Goal: Connect with others: Connect with others

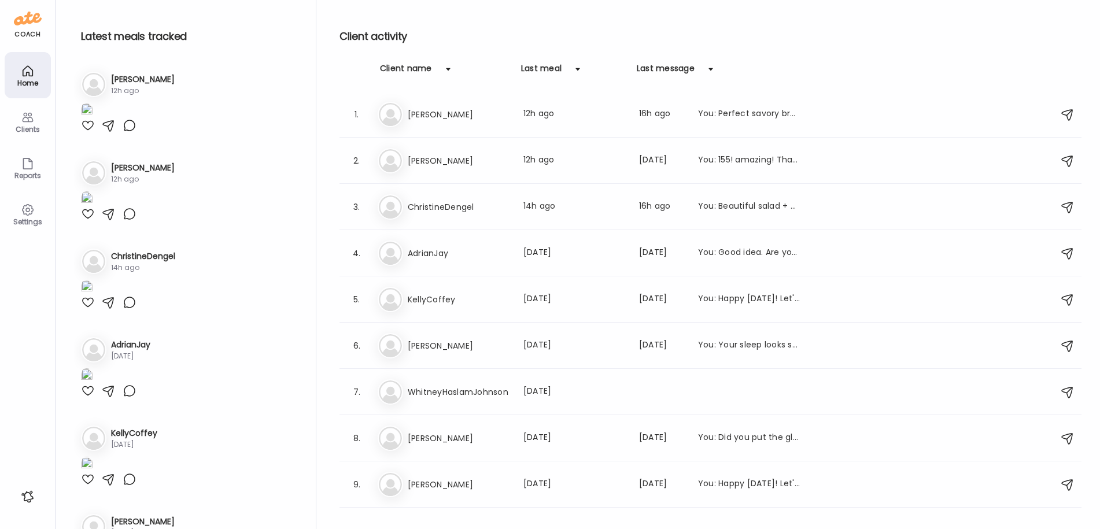
click at [23, 124] on icon at bounding box center [28, 117] width 14 height 14
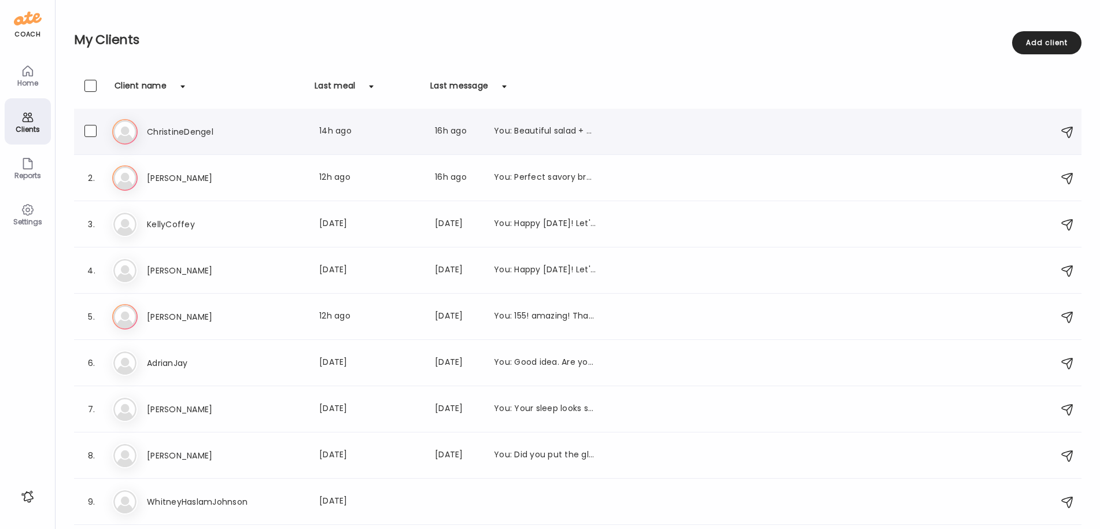
click at [197, 131] on h3 "ChristineDengel" at bounding box center [198, 132] width 102 height 14
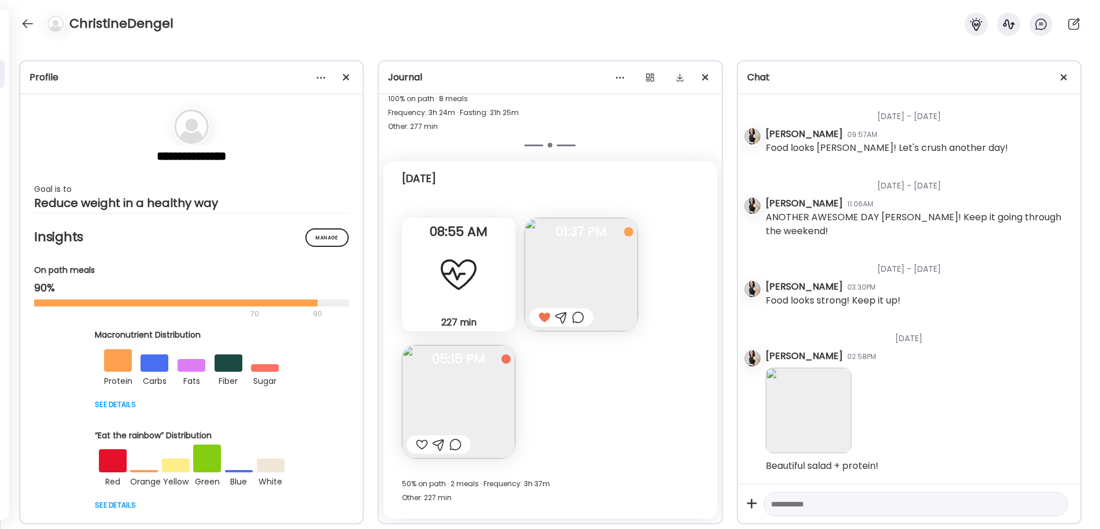
scroll to position [4554, 0]
click at [420, 363] on span "05:15 PM" at bounding box center [458, 359] width 113 height 10
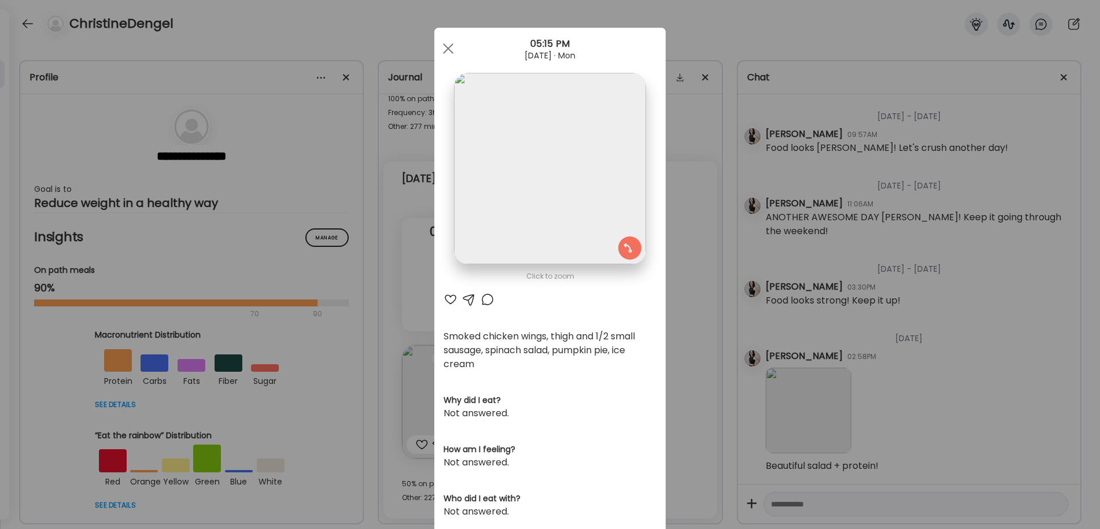
click at [450, 299] on div at bounding box center [450, 300] width 14 height 14
click at [449, 49] on div at bounding box center [447, 48] width 23 height 23
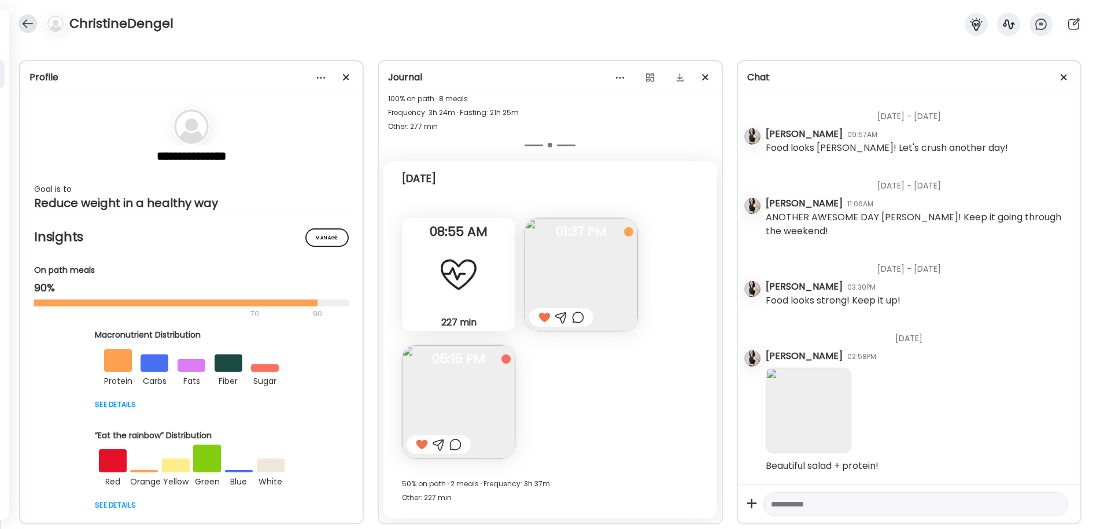
click at [28, 22] on div at bounding box center [28, 23] width 19 height 19
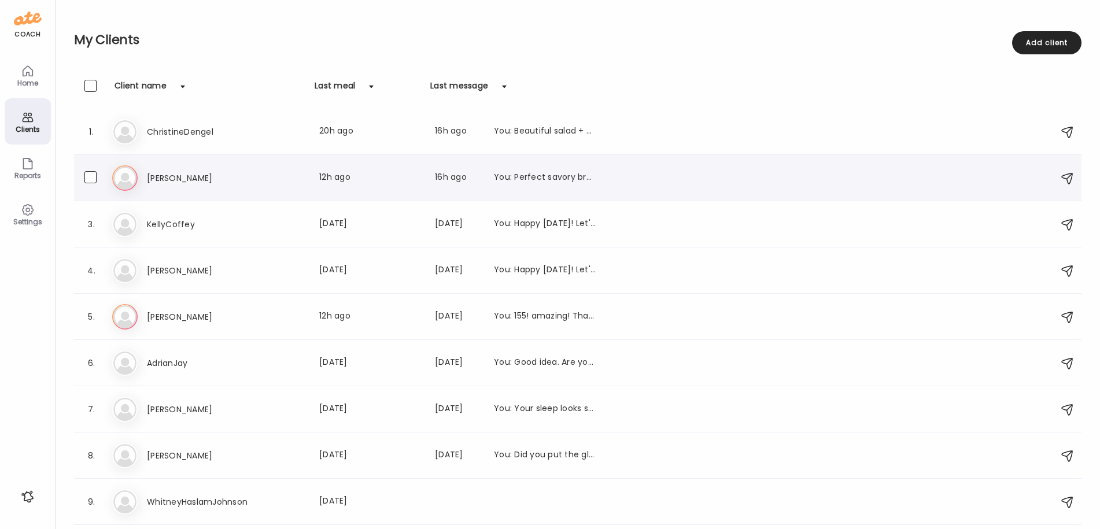
click at [160, 176] on h3 "[PERSON_NAME]" at bounding box center [198, 178] width 102 height 14
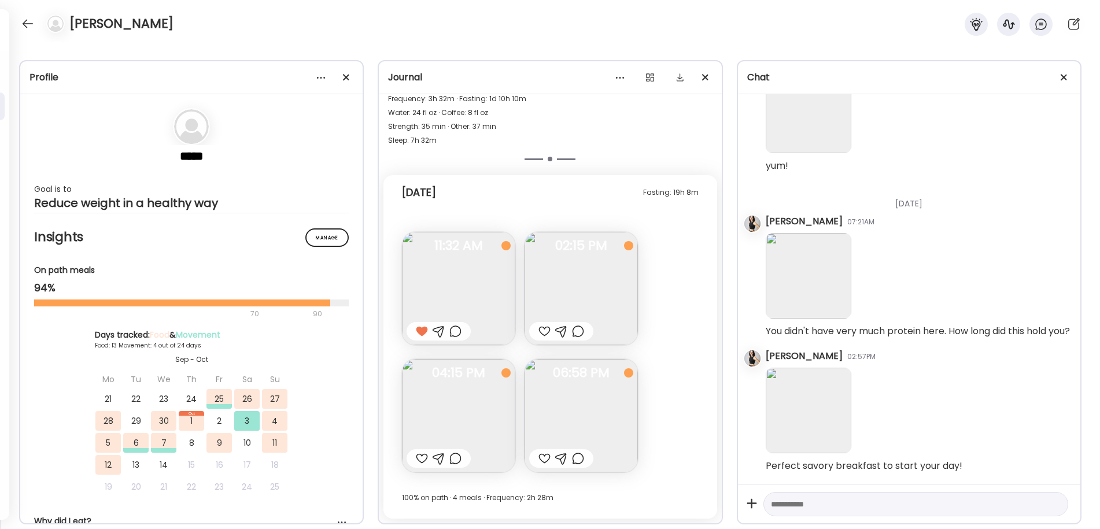
scroll to position [2900, 0]
click at [545, 330] on div at bounding box center [544, 331] width 12 height 14
click at [479, 397] on img at bounding box center [458, 415] width 113 height 113
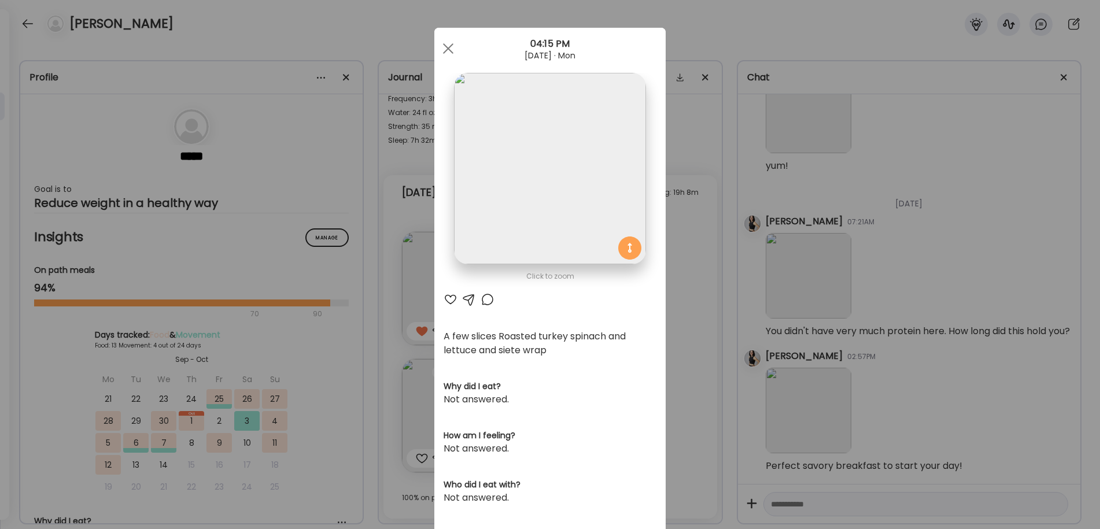
click at [450, 297] on div at bounding box center [450, 300] width 14 height 14
click at [446, 50] on span at bounding box center [448, 48] width 10 height 10
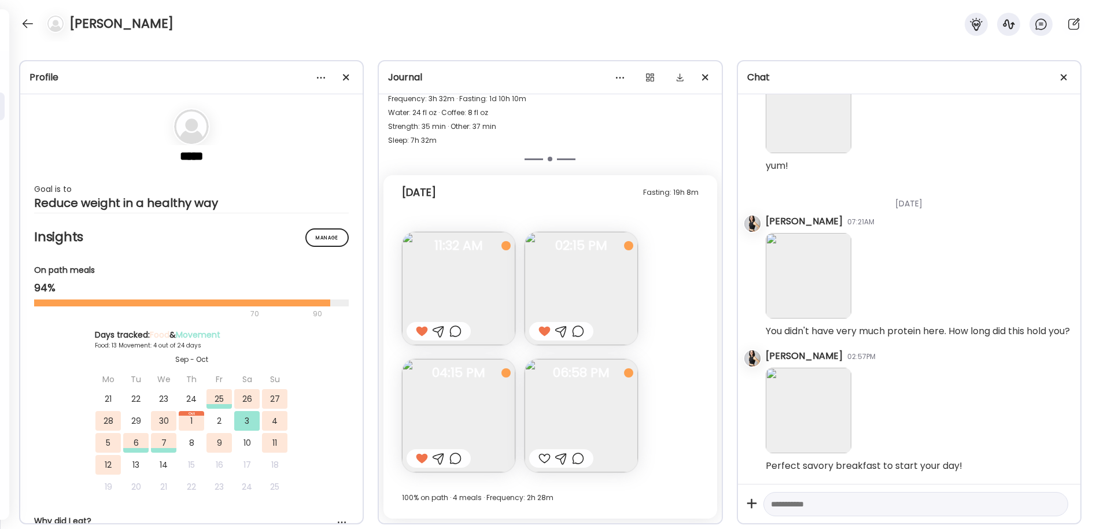
click at [568, 408] on img at bounding box center [580, 415] width 113 height 113
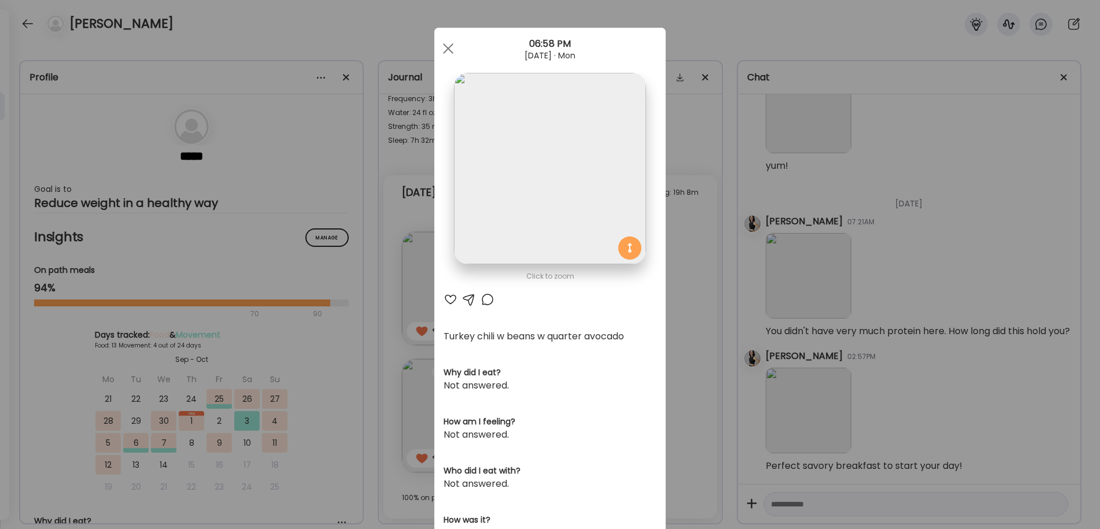
click at [454, 301] on div at bounding box center [450, 300] width 14 height 14
click at [450, 49] on div at bounding box center [447, 48] width 23 height 23
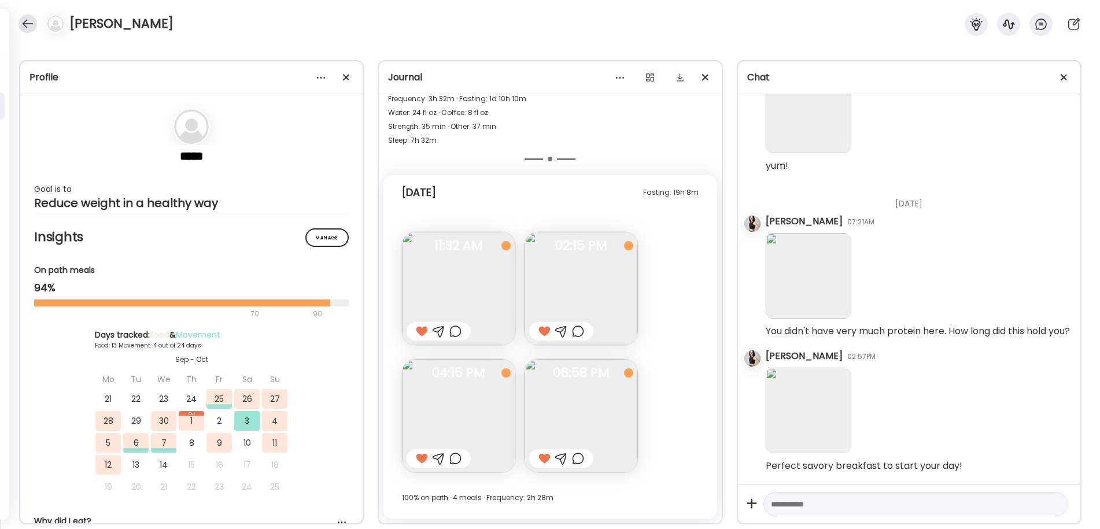
click at [27, 19] on div at bounding box center [28, 23] width 19 height 19
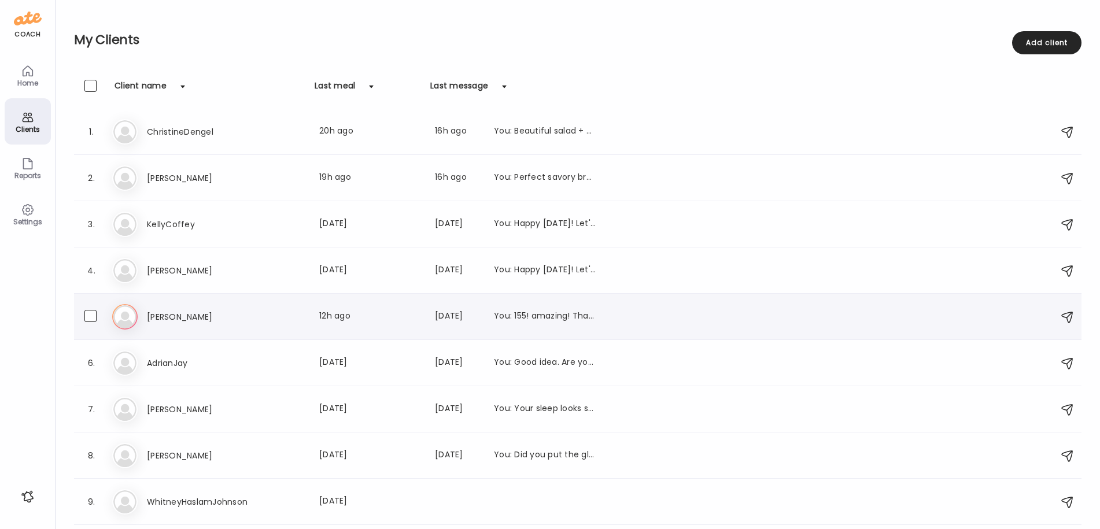
click at [159, 315] on h3 "[PERSON_NAME]" at bounding box center [198, 317] width 102 height 14
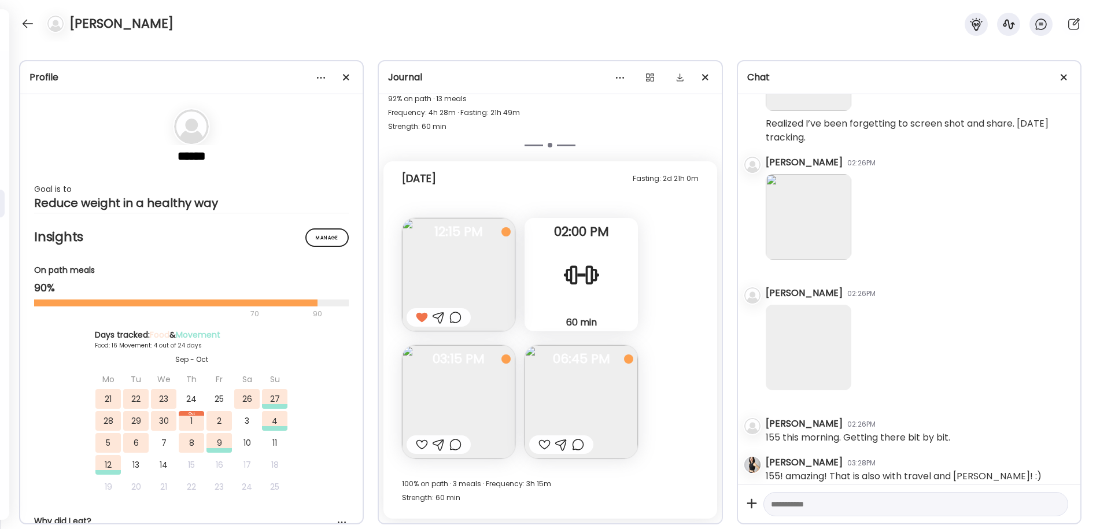
scroll to position [18803, 0]
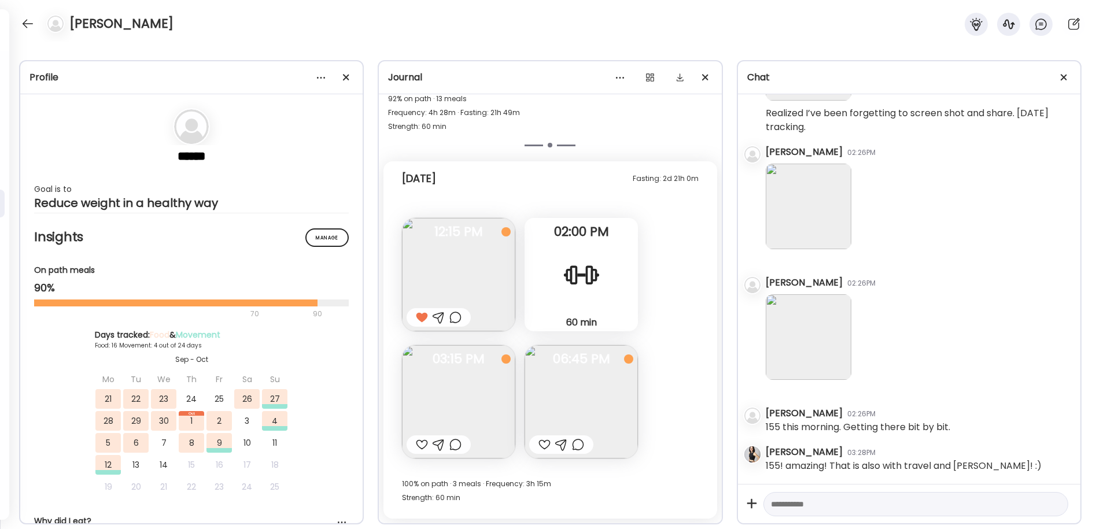
click at [490, 404] on img at bounding box center [458, 401] width 113 height 113
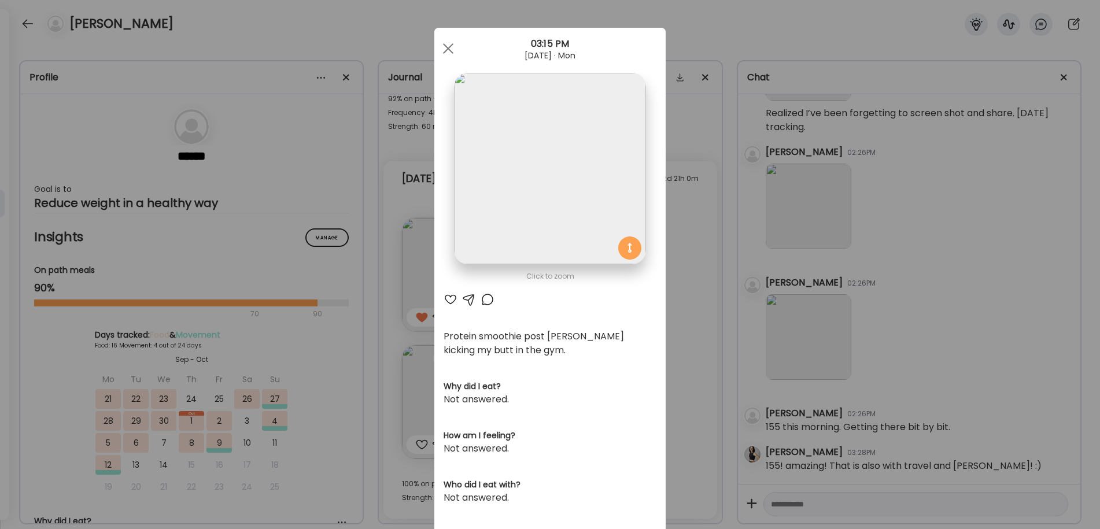
click at [450, 299] on div at bounding box center [450, 300] width 14 height 14
click at [442, 44] on div at bounding box center [447, 48] width 23 height 23
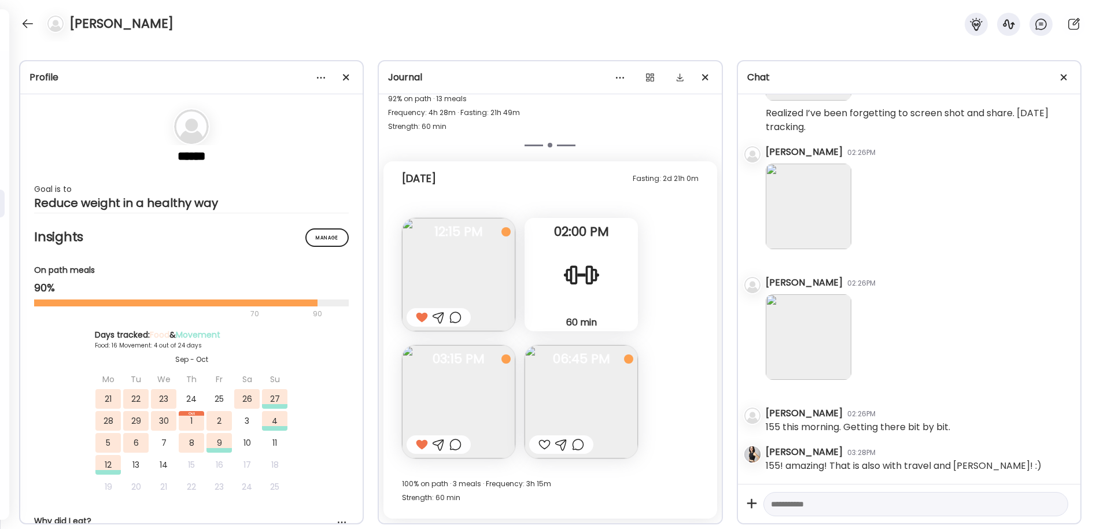
click at [598, 397] on img at bounding box center [580, 401] width 113 height 113
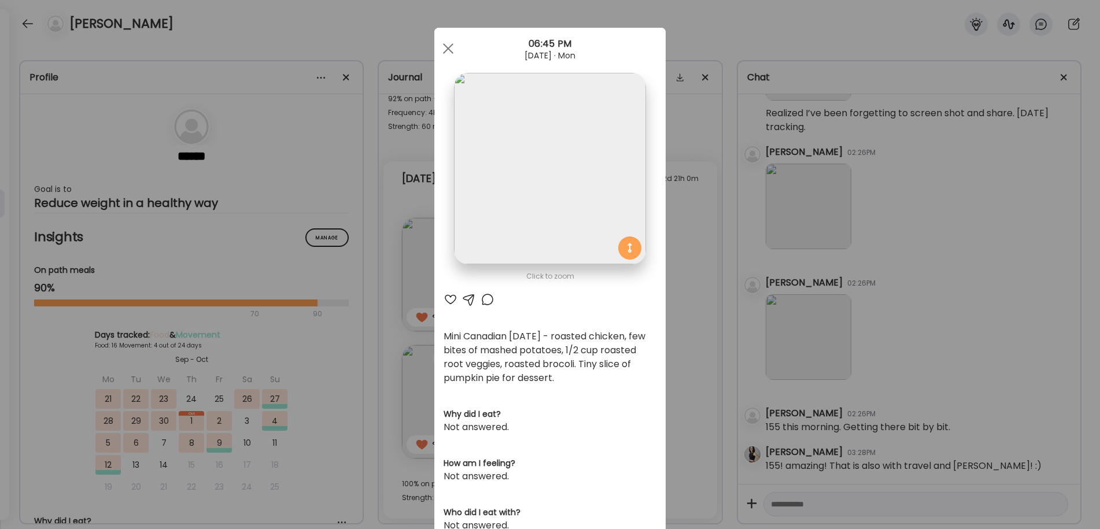
click at [449, 299] on div at bounding box center [450, 300] width 14 height 14
click at [448, 44] on div at bounding box center [447, 48] width 23 height 23
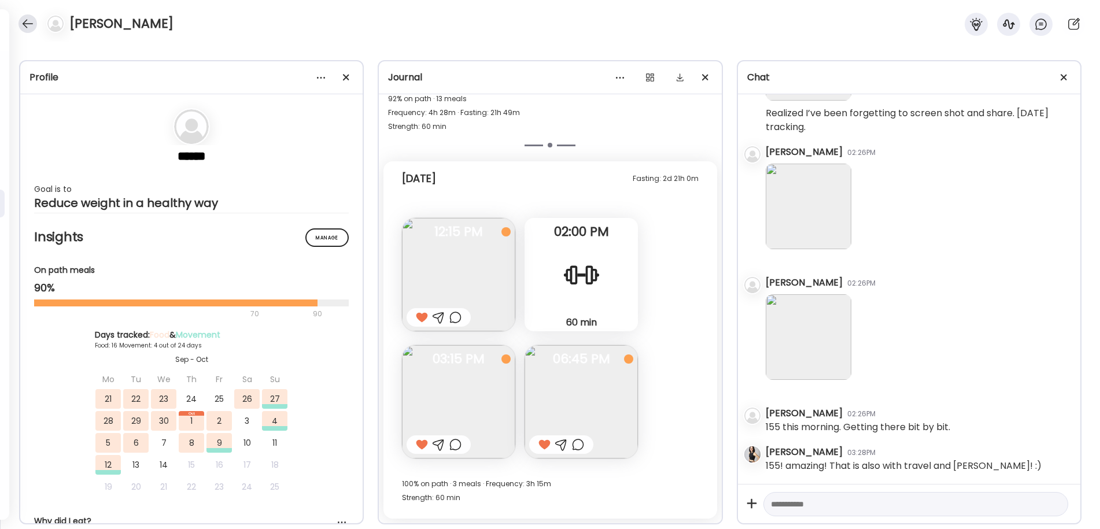
click at [23, 19] on div at bounding box center [28, 23] width 19 height 19
